Goal: Find specific page/section: Find specific page/section

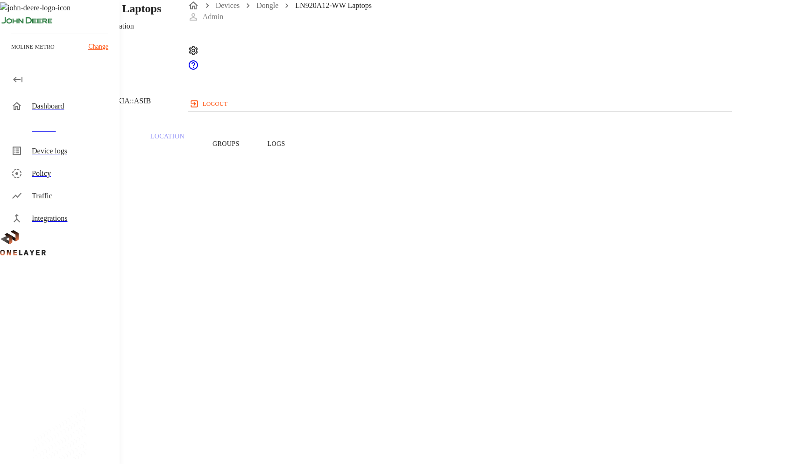
click at [79, 386] on span "357155990228869" at bounding box center [50, 390] width 56 height 8
copy span "357155990228869"
click at [316, 264] on section "Device Type: Dongle Manufacturer: Getac Technology Corporation Model: LN920A12-…" at bounding box center [319, 306] width 595 height 251
drag, startPoint x: 298, startPoint y: 273, endPoint x: 334, endPoint y: 274, distance: 36.5
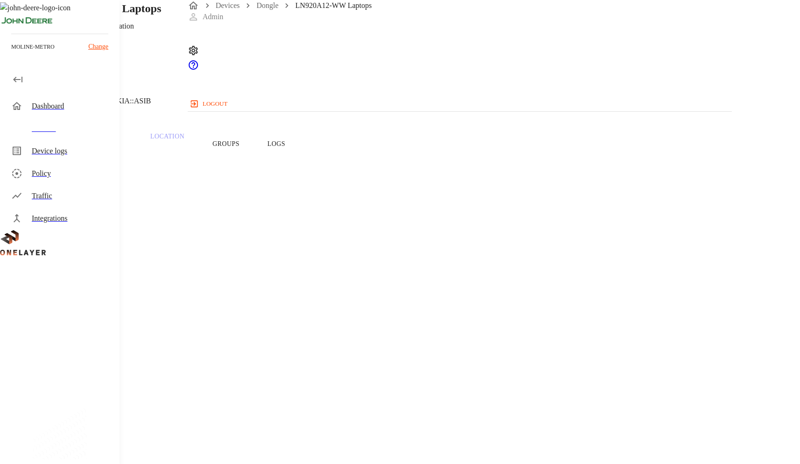
click at [79, 386] on span "357155990228869" at bounding box center [50, 390] width 56 height 8
copy span "3571559902"
drag, startPoint x: 549, startPoint y: 55, endPoint x: 555, endPoint y: 55, distance: 6.1
click at [550, 55] on header "LN920A12-WW Laptops Getac Technology Corporation 10.137.114.67 #8c40d7a4 Cell #…" at bounding box center [320, 57] width 640 height 114
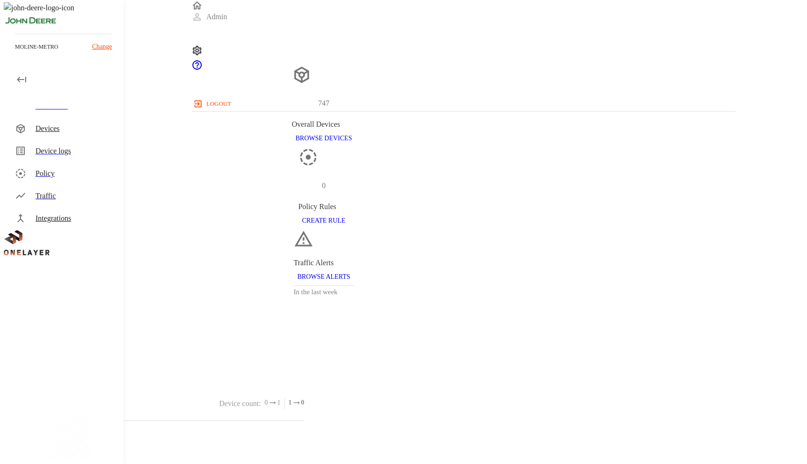
scroll to position [269, 537]
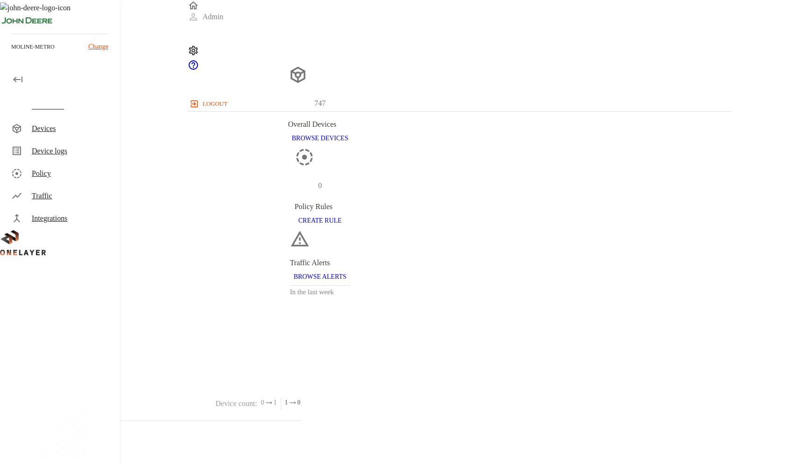
click at [198, 46] on icon at bounding box center [193, 50] width 9 height 9
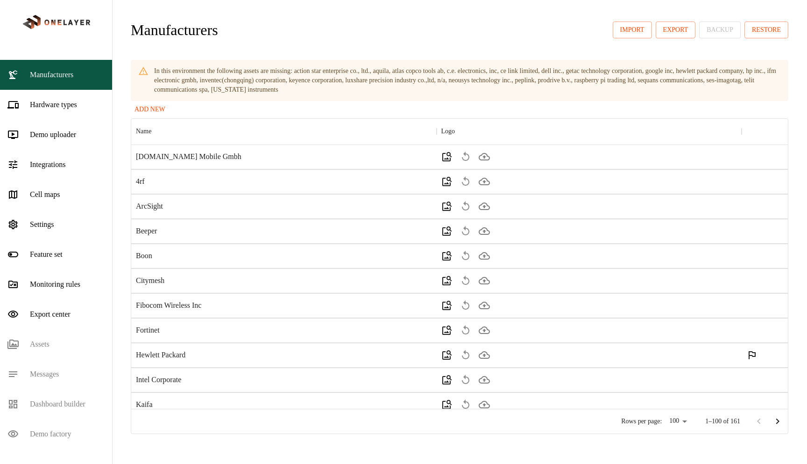
scroll to position [7, 7]
click at [84, 120] on div "Hardware types" at bounding box center [56, 105] width 112 height 30
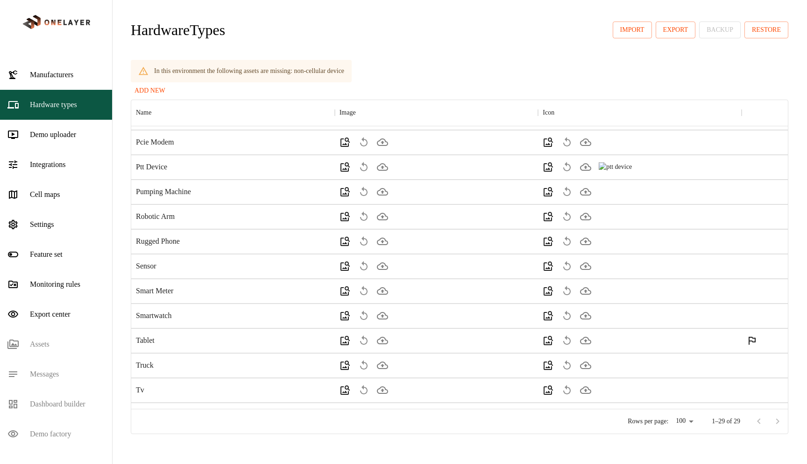
scroll to position [422, 0]
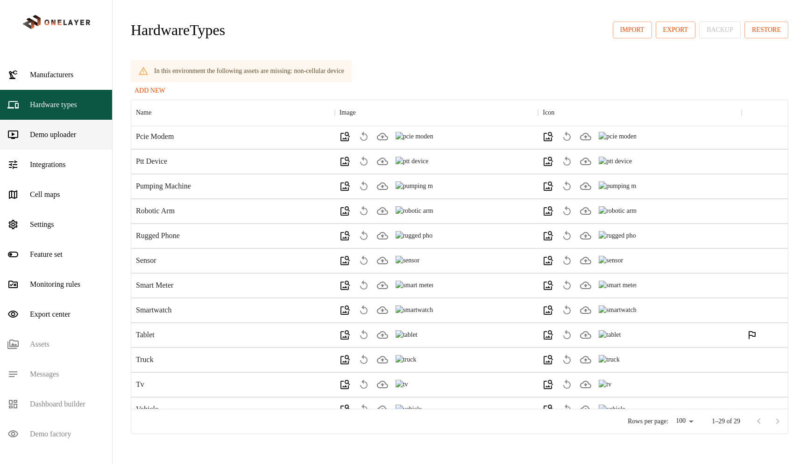
click at [87, 150] on div "Demo uploader" at bounding box center [56, 135] width 112 height 30
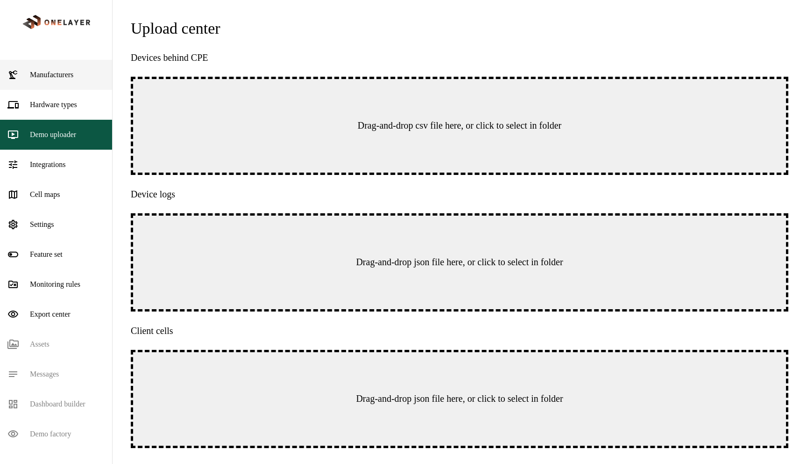
click at [68, 80] on p "Manufacturers" at bounding box center [51, 74] width 43 height 11
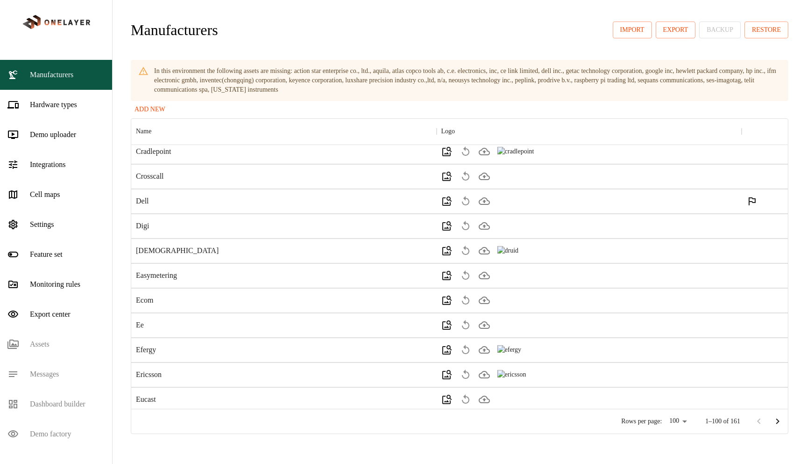
scroll to position [1629, 0]
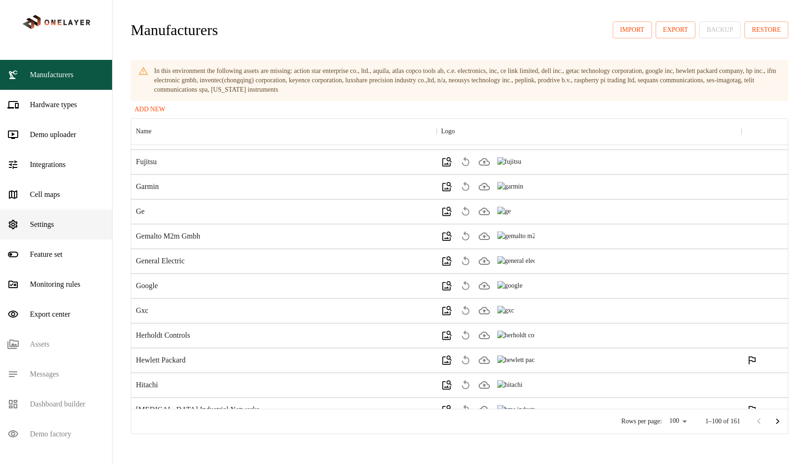
click at [64, 232] on div "Settings" at bounding box center [56, 224] width 112 height 30
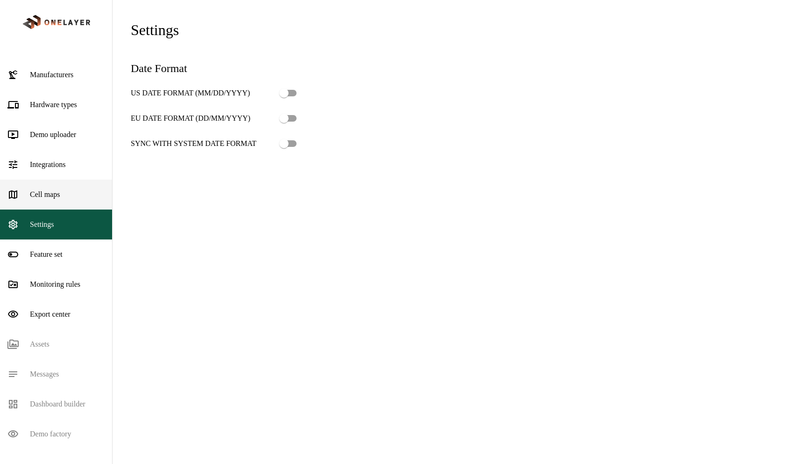
click at [76, 199] on div "Cell maps" at bounding box center [56, 194] width 112 height 30
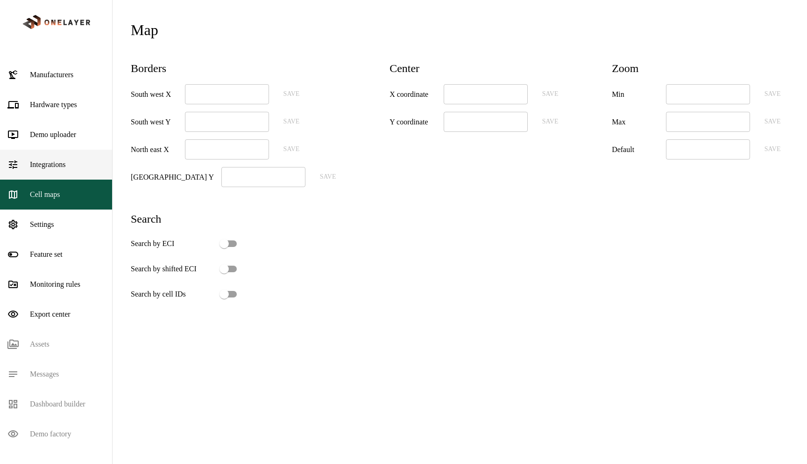
click at [77, 172] on div "Integrations" at bounding box center [56, 165] width 112 height 30
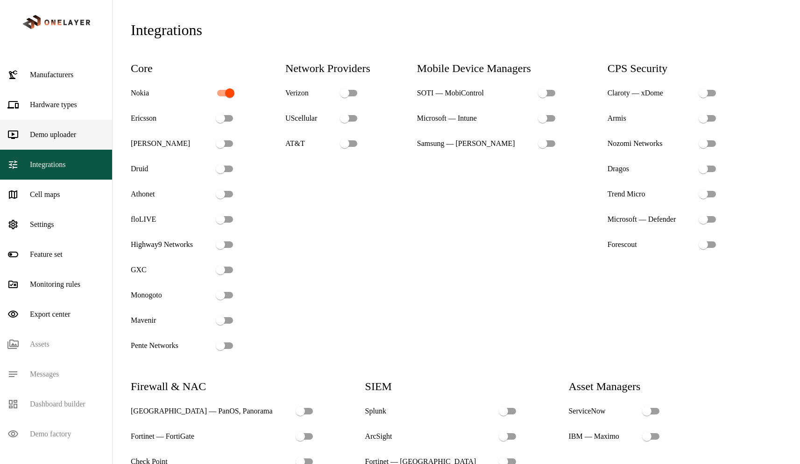
click at [83, 150] on div "Demo uploader" at bounding box center [56, 135] width 112 height 30
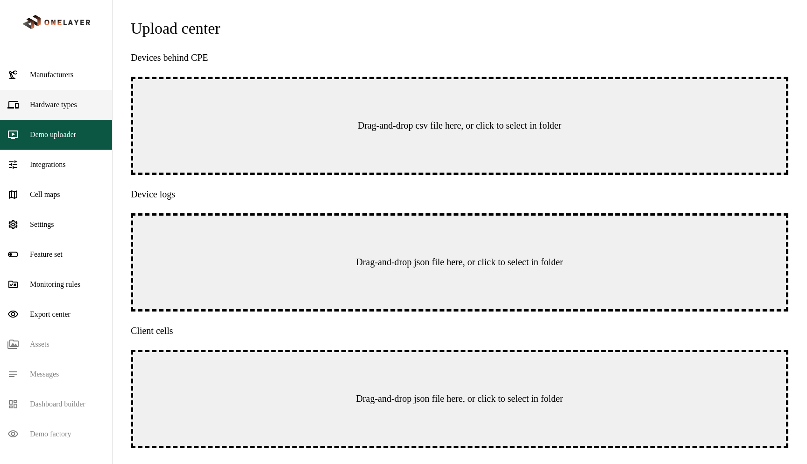
click at [84, 120] on div "Hardware types" at bounding box center [56, 105] width 112 height 30
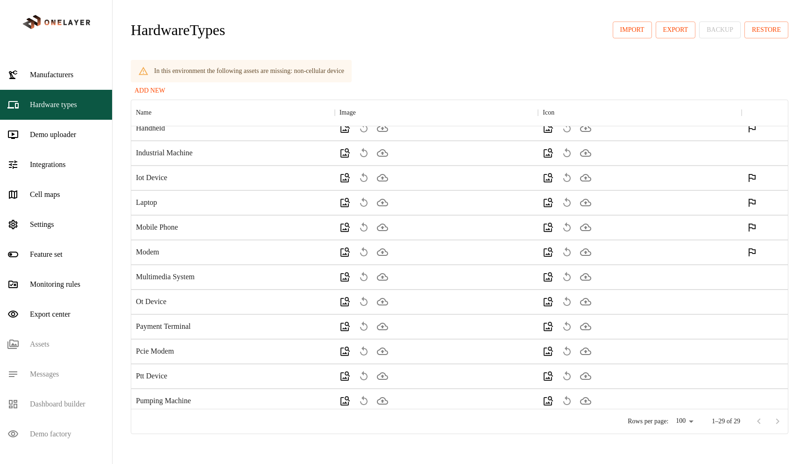
scroll to position [422, 0]
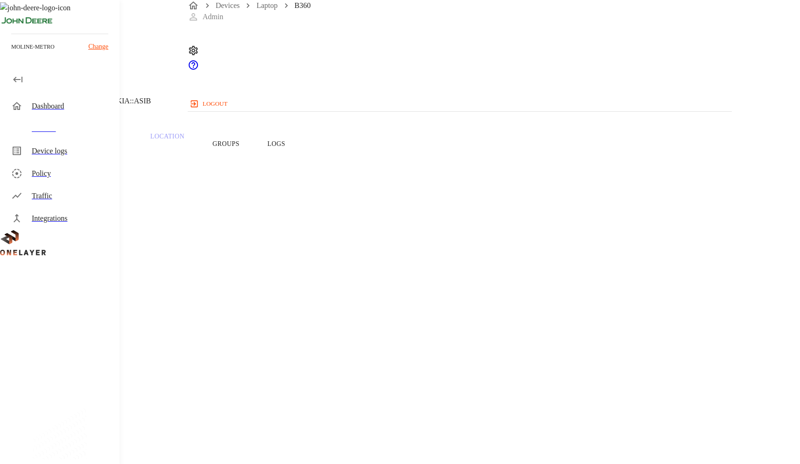
click at [307, 237] on p "Getac" at bounding box center [319, 242] width 595 height 11
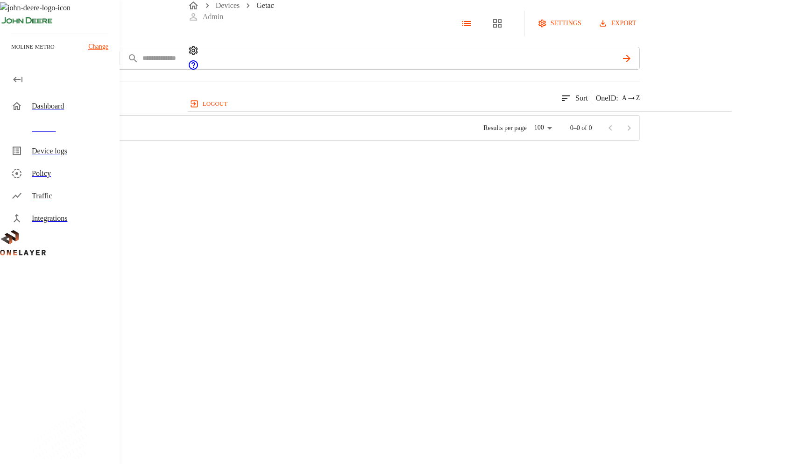
scroll to position [268, 536]
